Goal: Task Accomplishment & Management: Use online tool/utility

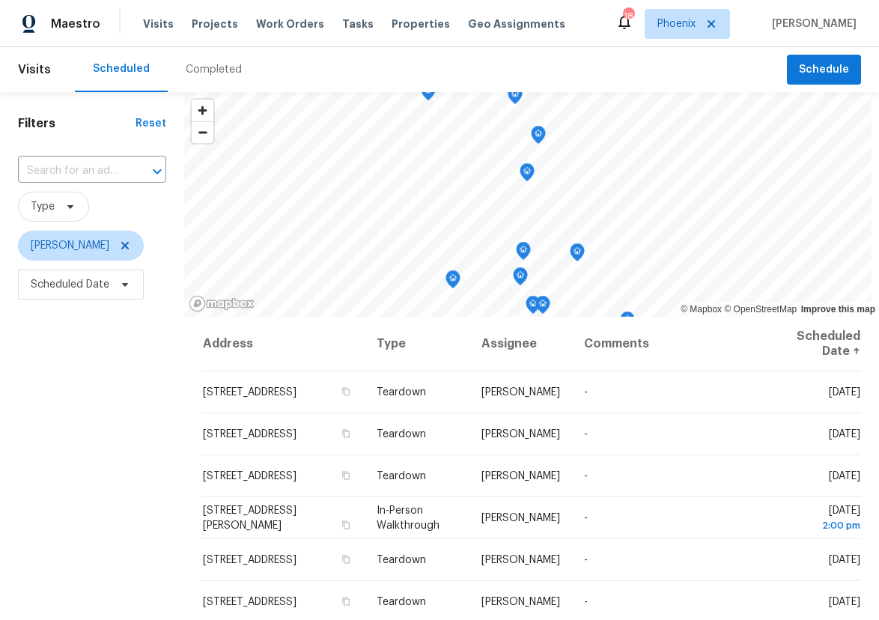
scroll to position [10, 0]
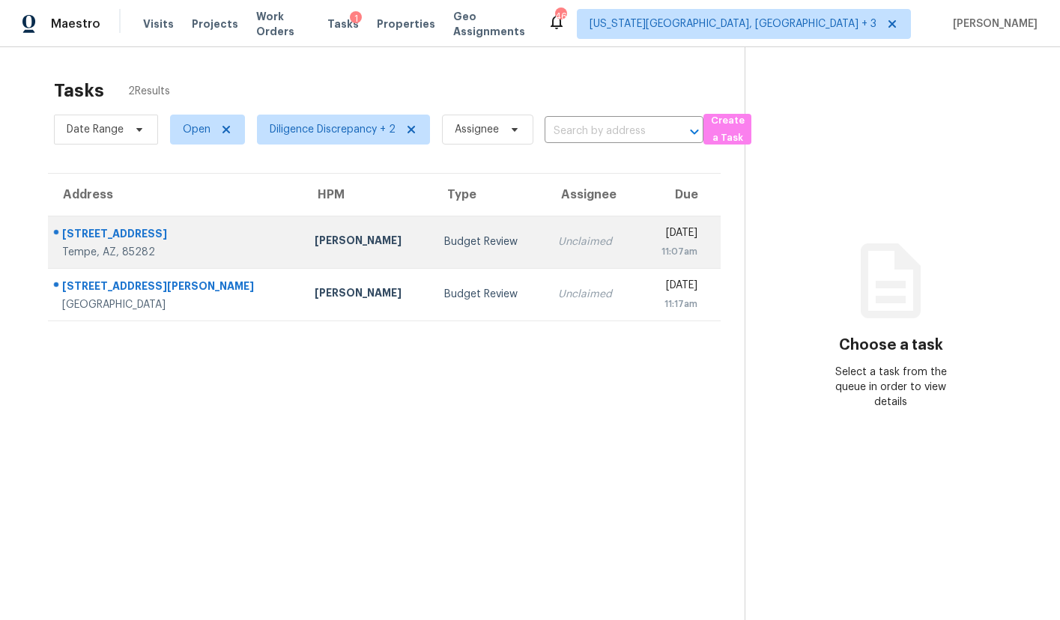
click at [432, 256] on td "Budget Review" at bounding box center [489, 242] width 114 height 52
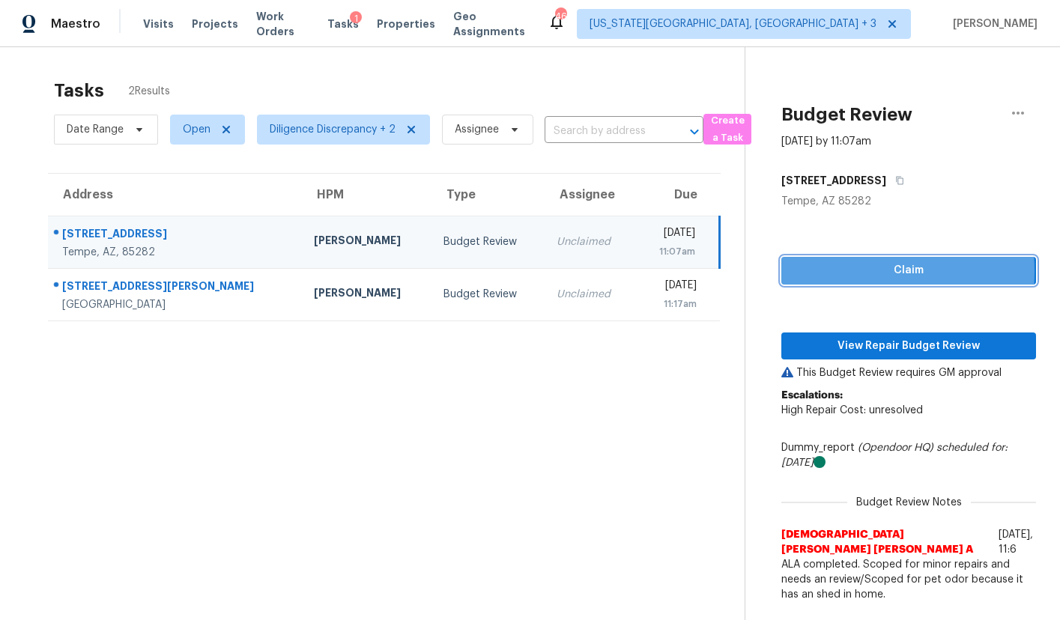
click at [833, 271] on span "Claim" at bounding box center [908, 270] width 231 height 19
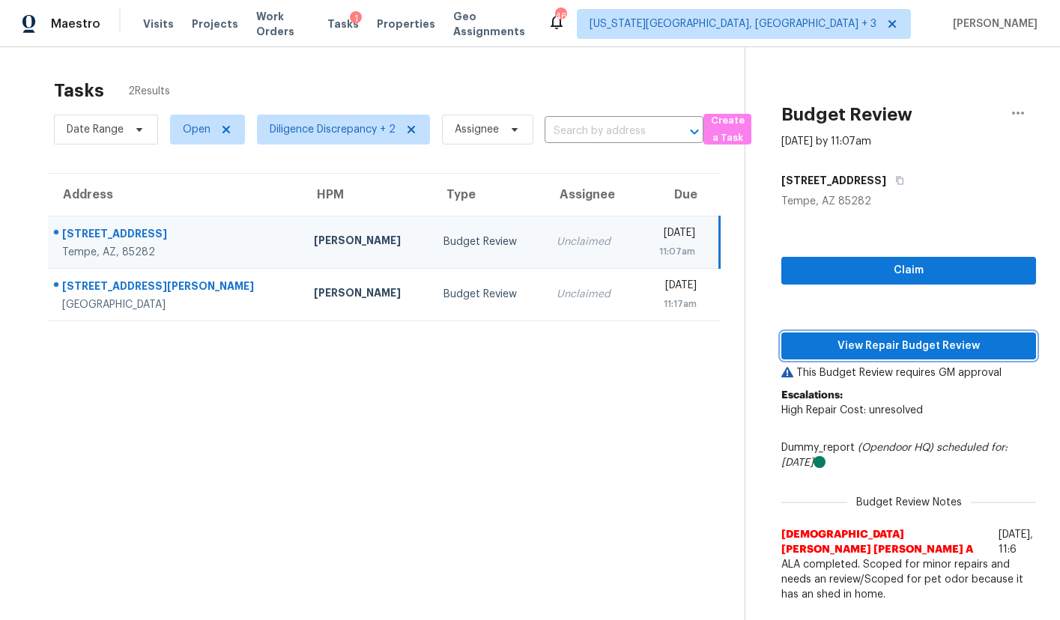
click at [836, 337] on span "View Repair Budget Review" at bounding box center [908, 346] width 231 height 19
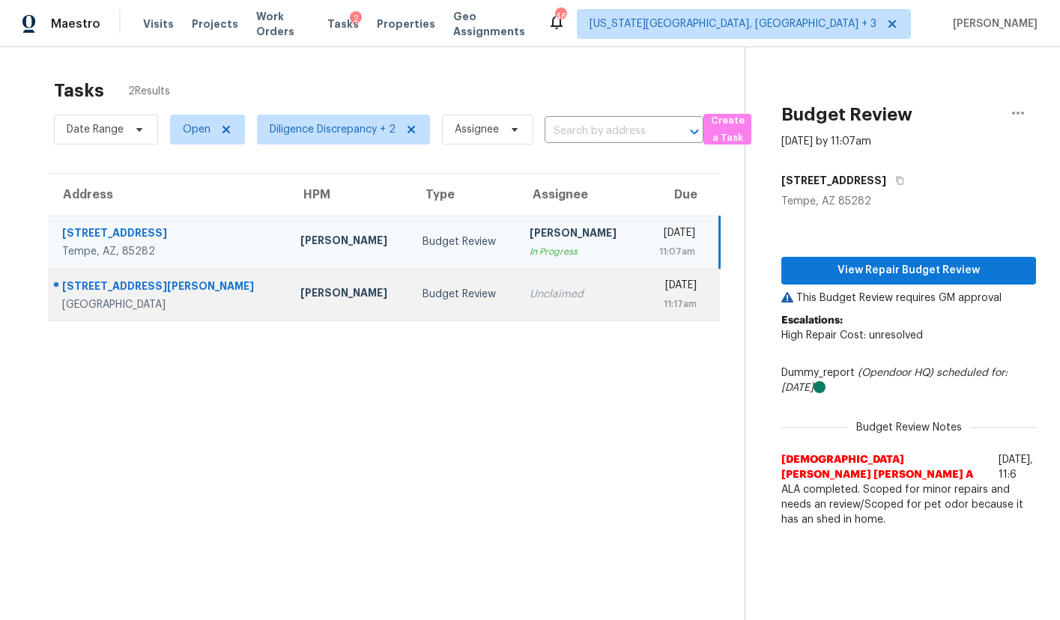
click at [410, 306] on td "Budget Review" at bounding box center [463, 294] width 107 height 52
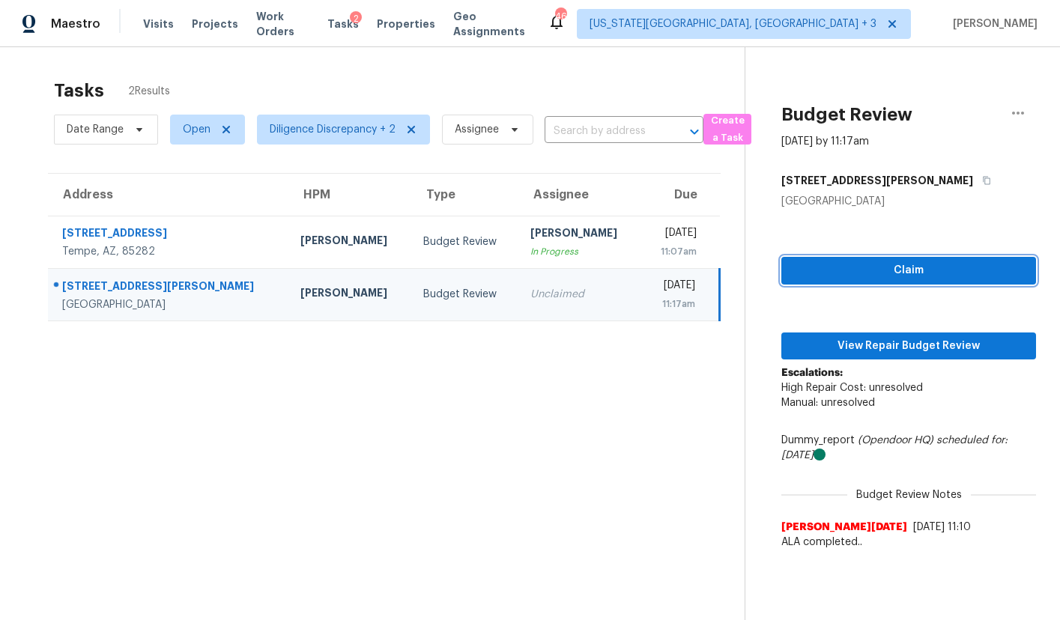
click at [816, 270] on span "Claim" at bounding box center [908, 270] width 231 height 19
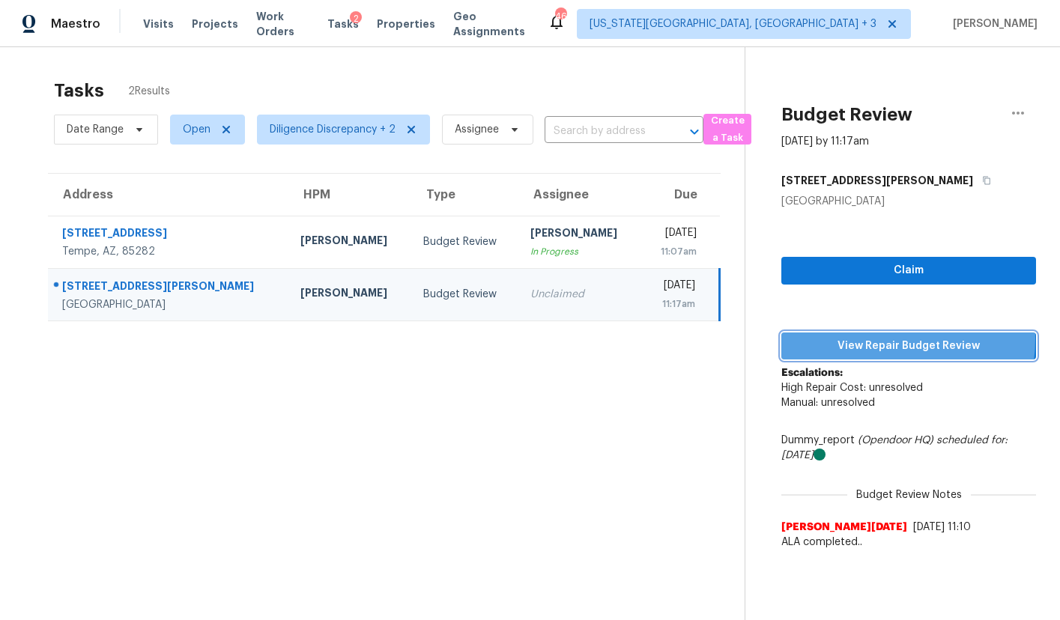
click at [858, 339] on span "View Repair Budget Review" at bounding box center [908, 346] width 231 height 19
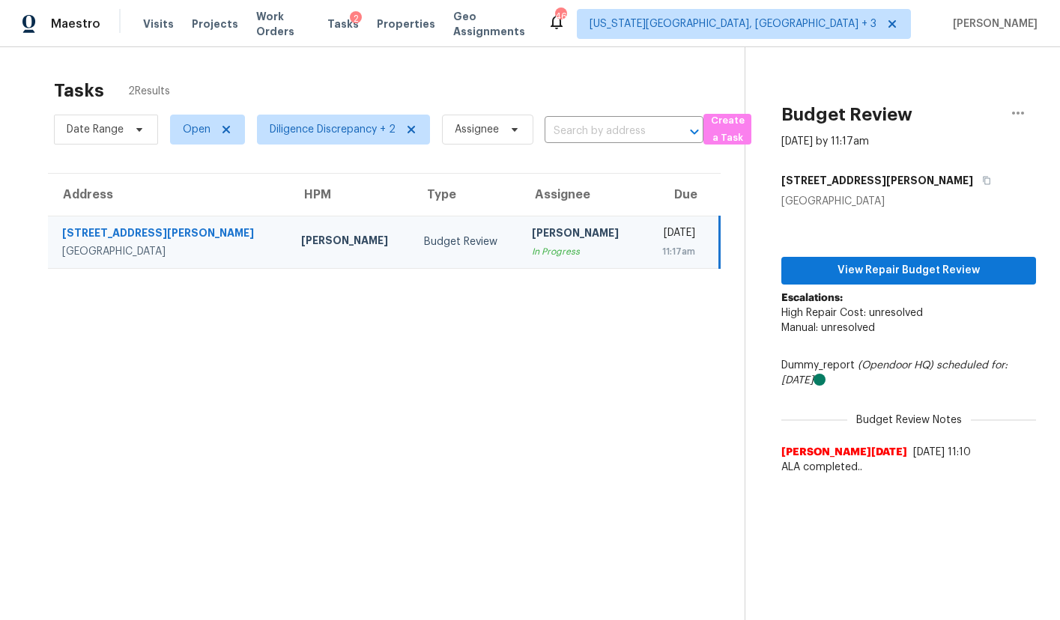
click at [301, 385] on section "Tasks 2 Results Date Range Open Diligence Discrepancy + 2 Assignee ​ Create a T…" at bounding box center [384, 369] width 721 height 596
